Goal: Information Seeking & Learning: Learn about a topic

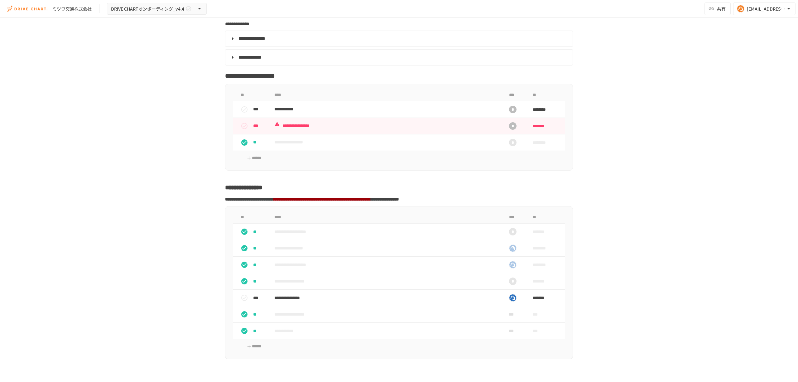
scroll to position [1289, 0]
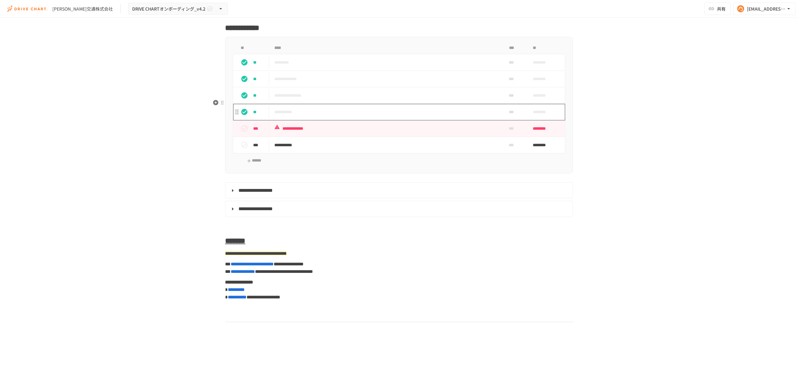
scroll to position [2770, 0]
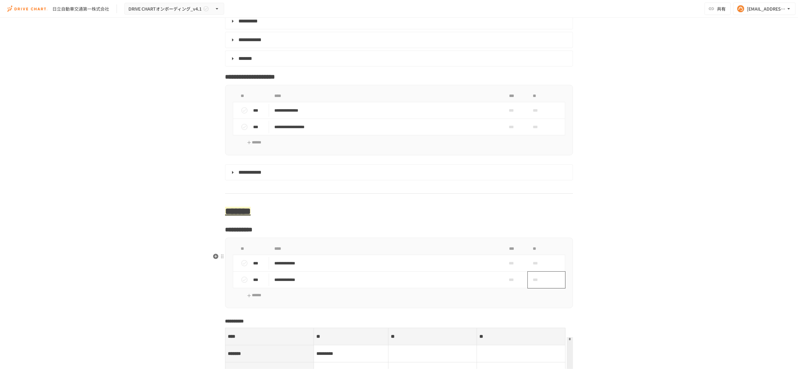
scroll to position [1995, 0]
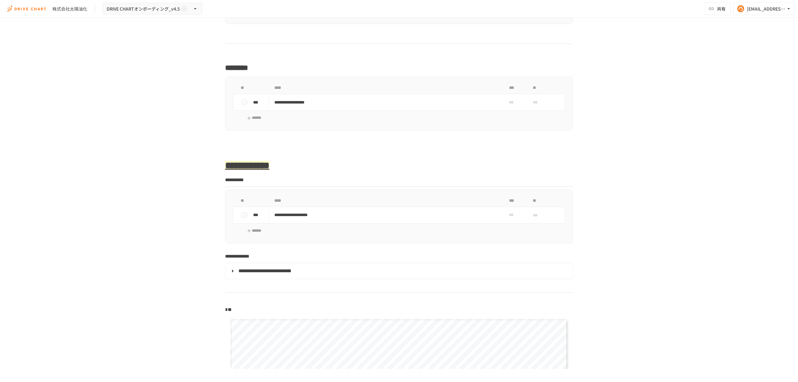
scroll to position [831, 0]
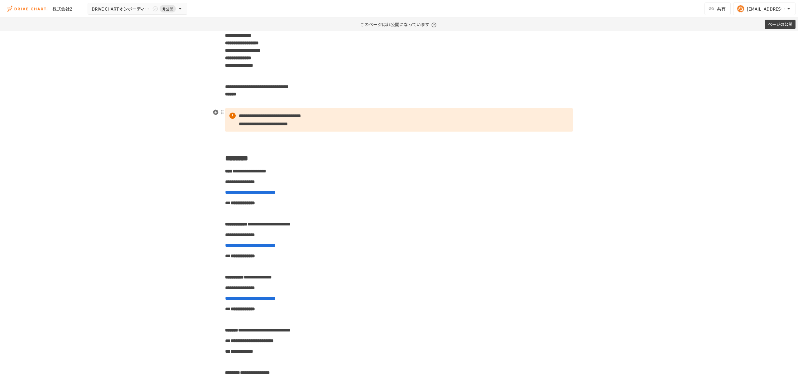
scroll to position [249, 0]
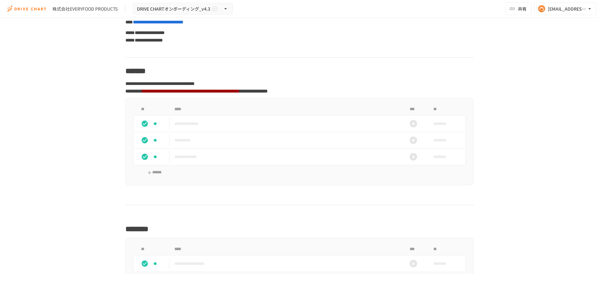
scroll to position [468, 0]
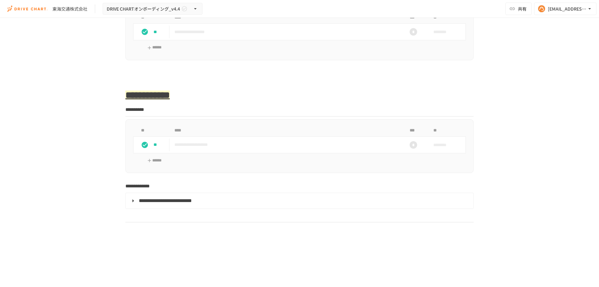
scroll to position [748, 0]
click at [130, 197] on summary "**********" at bounding box center [298, 199] width 339 height 8
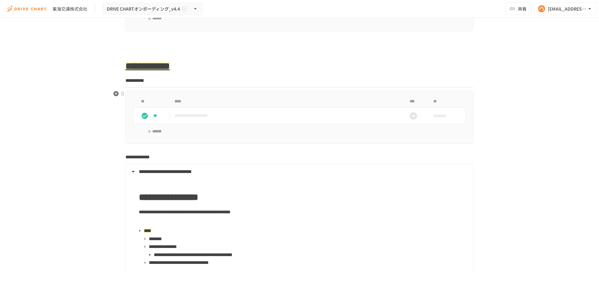
scroll to position [779, 0]
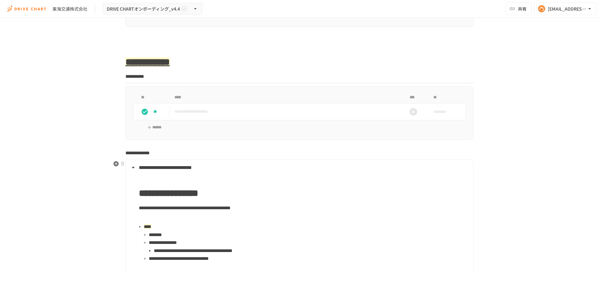
click at [133, 171] on summary "**********" at bounding box center [298, 167] width 339 height 8
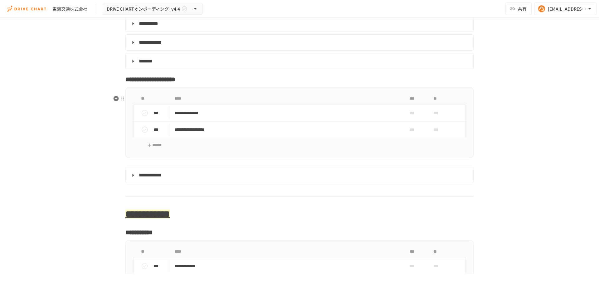
scroll to position [2276, 0]
